Goal: Information Seeking & Learning: Learn about a topic

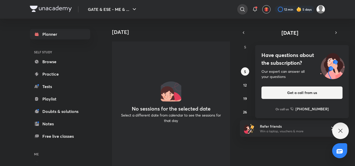
click at [240, 7] on icon at bounding box center [242, 9] width 6 height 6
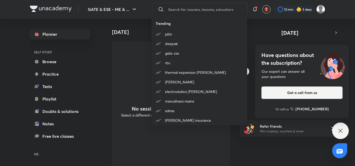
click at [209, 8] on div "Trending jatin deepak gate cse rbc thermal expansion amit gupta aasim electrost…" at bounding box center [177, 83] width 355 height 166
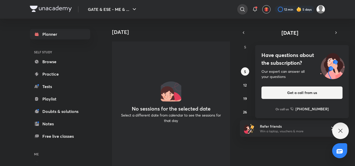
click at [240, 9] on icon at bounding box center [242, 9] width 6 height 6
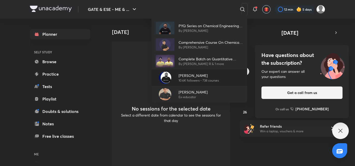
click at [186, 74] on p "[PERSON_NAME]" at bounding box center [198, 75] width 40 height 5
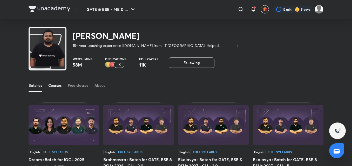
click at [61, 84] on div "Courses" at bounding box center [54, 85] width 13 height 5
click at [59, 86] on div "Courses" at bounding box center [54, 85] width 13 height 5
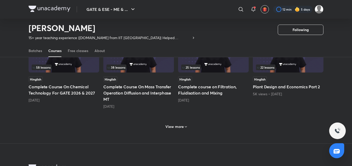
scroll to position [299, 0]
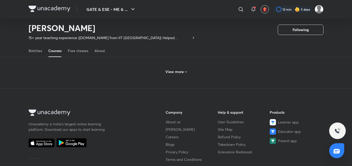
click at [199, 74] on div "View more" at bounding box center [176, 71] width 295 height 13
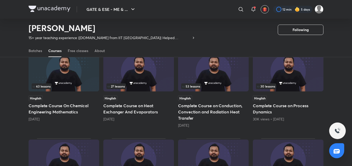
scroll to position [403, 0]
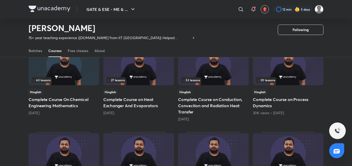
click at [223, 70] on img at bounding box center [213, 65] width 71 height 40
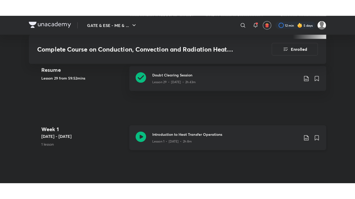
scroll to position [234, 0]
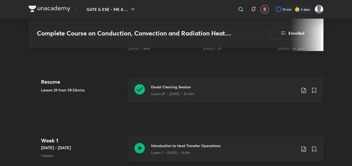
click at [235, 92] on div "Lesson 29 • [DATE] • 2h 43m" at bounding box center [223, 93] width 145 height 7
